Goal: Find specific page/section: Find specific page/section

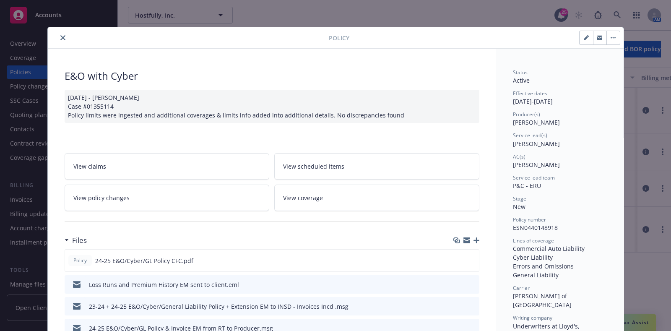
scroll to position [25, 0]
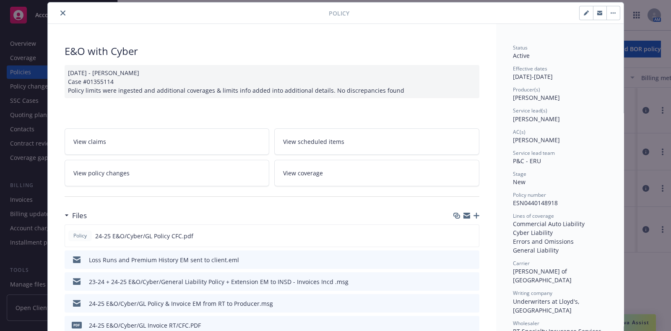
click at [60, 13] on icon "close" at bounding box center [62, 12] width 5 height 5
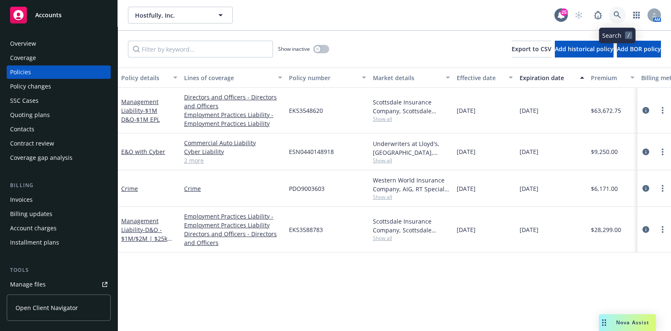
click at [614, 11] on icon at bounding box center [617, 15] width 8 height 8
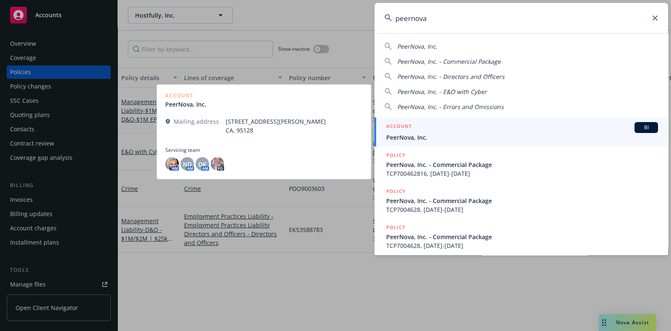
type input "peernova"
click at [424, 139] on span "PeerNova, Inc." at bounding box center [522, 137] width 272 height 9
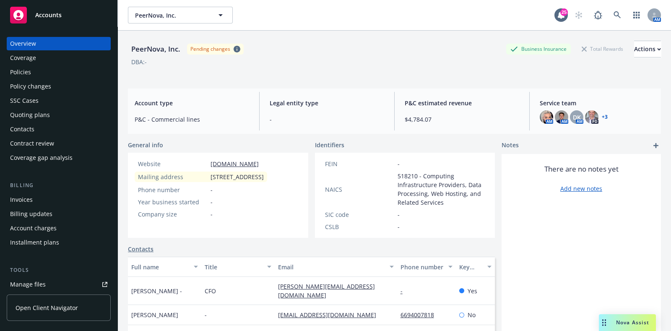
click at [48, 71] on div "Policies" at bounding box center [58, 71] width 97 height 13
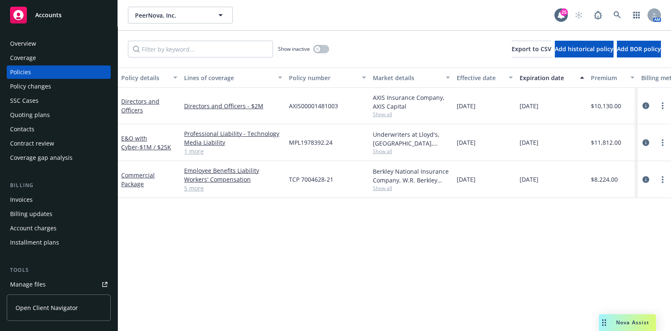
click at [58, 42] on div "Overview" at bounding box center [58, 43] width 97 height 13
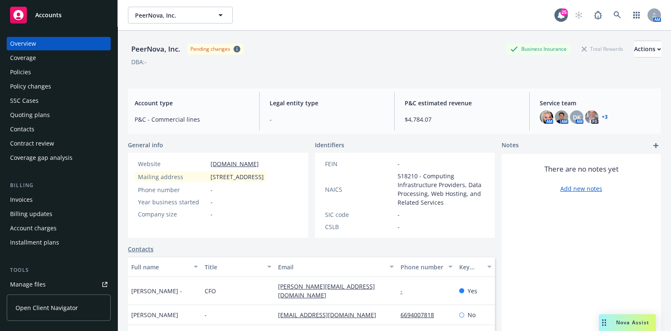
click at [601, 117] on link "+ 3" at bounding box center [604, 116] width 6 height 5
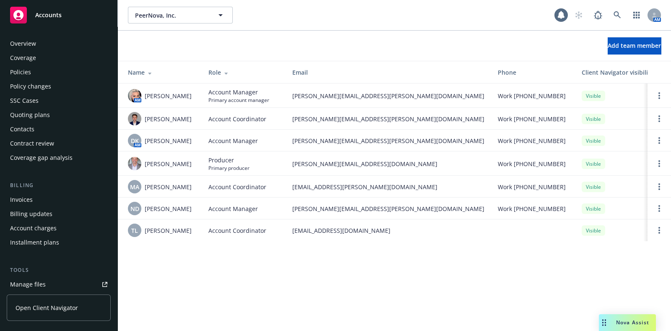
scroll to position [244, 0]
